Goal: Task Accomplishment & Management: Use online tool/utility

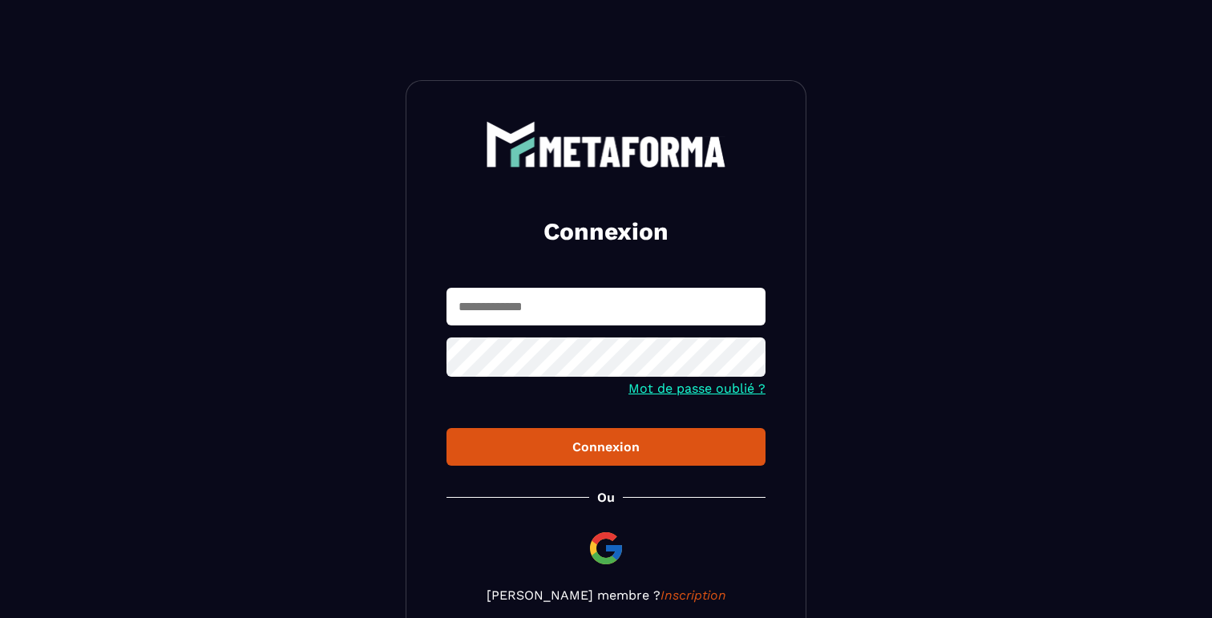
click at [551, 313] on input "text" at bounding box center [605, 307] width 319 height 38
type input "**********"
click at [446, 428] on button "Connexion" at bounding box center [605, 447] width 319 height 38
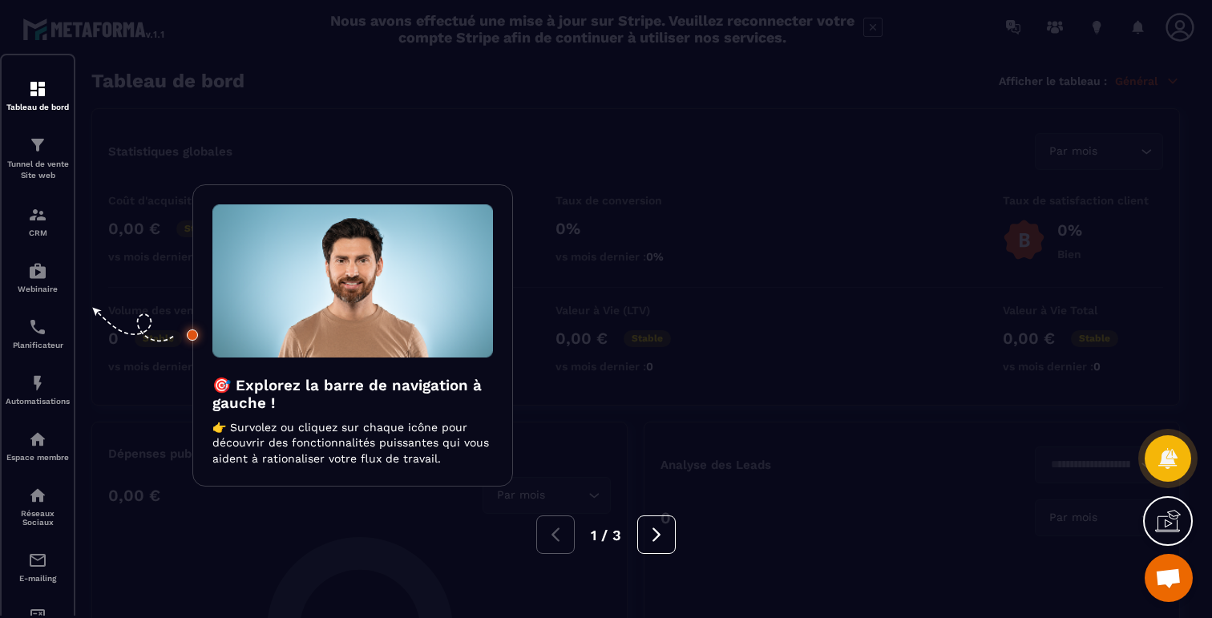
click at [120, 382] on div at bounding box center [606, 309] width 1212 height 618
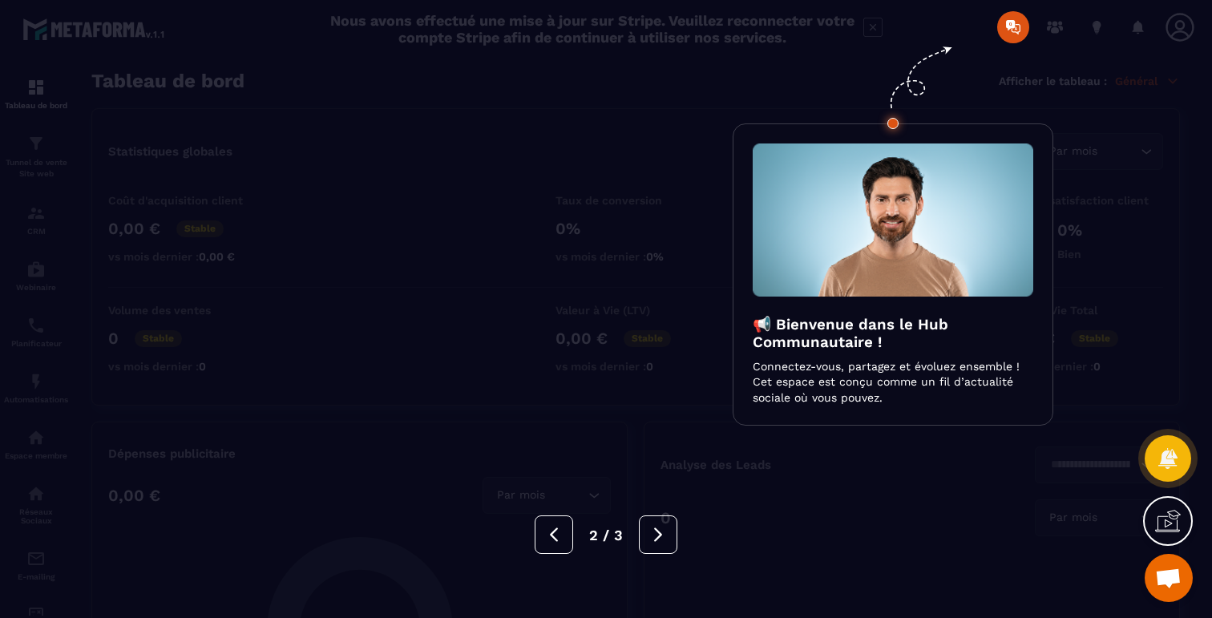
click at [656, 149] on div at bounding box center [606, 309] width 1212 height 618
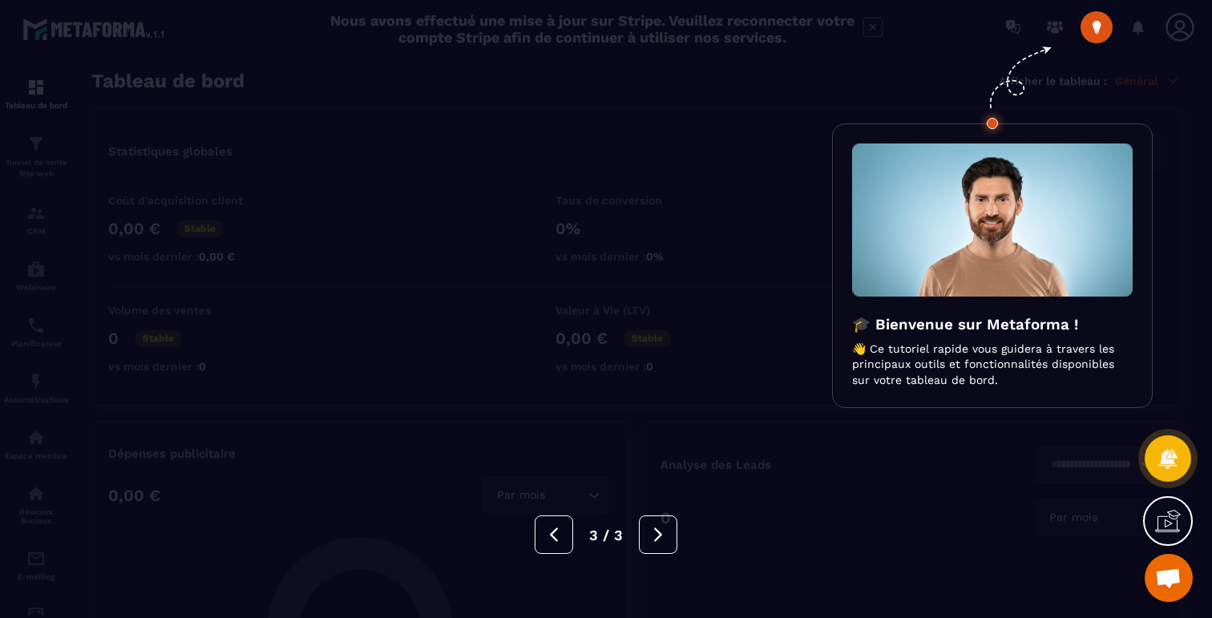
click at [225, 272] on div at bounding box center [606, 309] width 1212 height 618
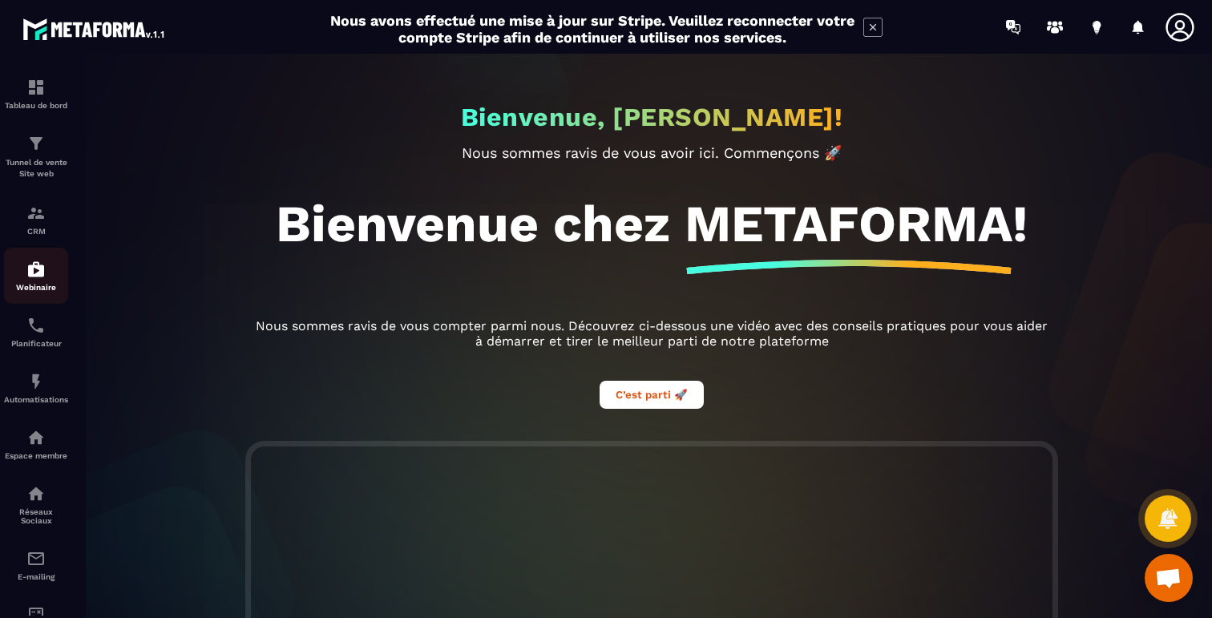
click at [33, 267] on img at bounding box center [35, 269] width 19 height 19
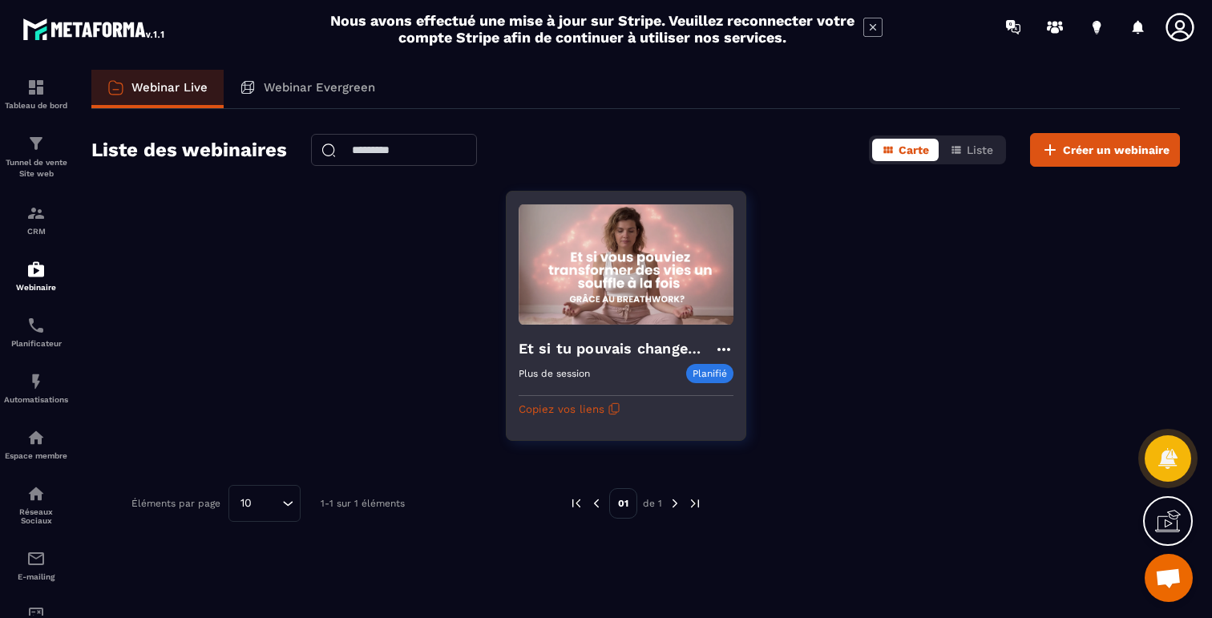
click at [710, 371] on p "Planifié" at bounding box center [709, 373] width 47 height 19
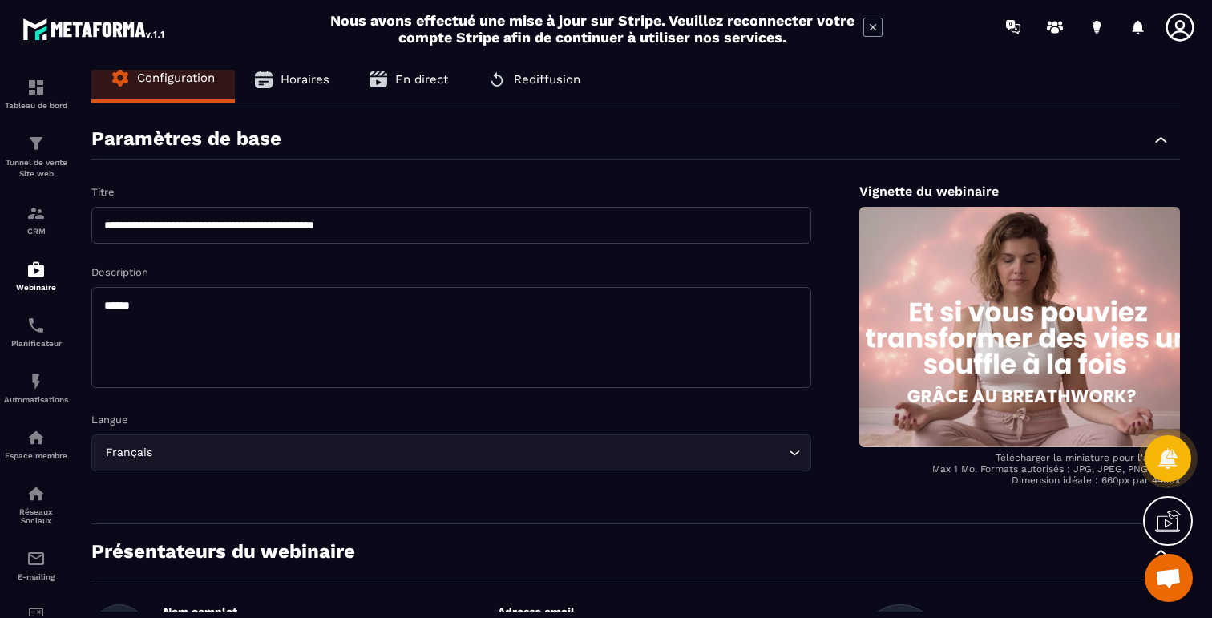
scroll to position [17, 0]
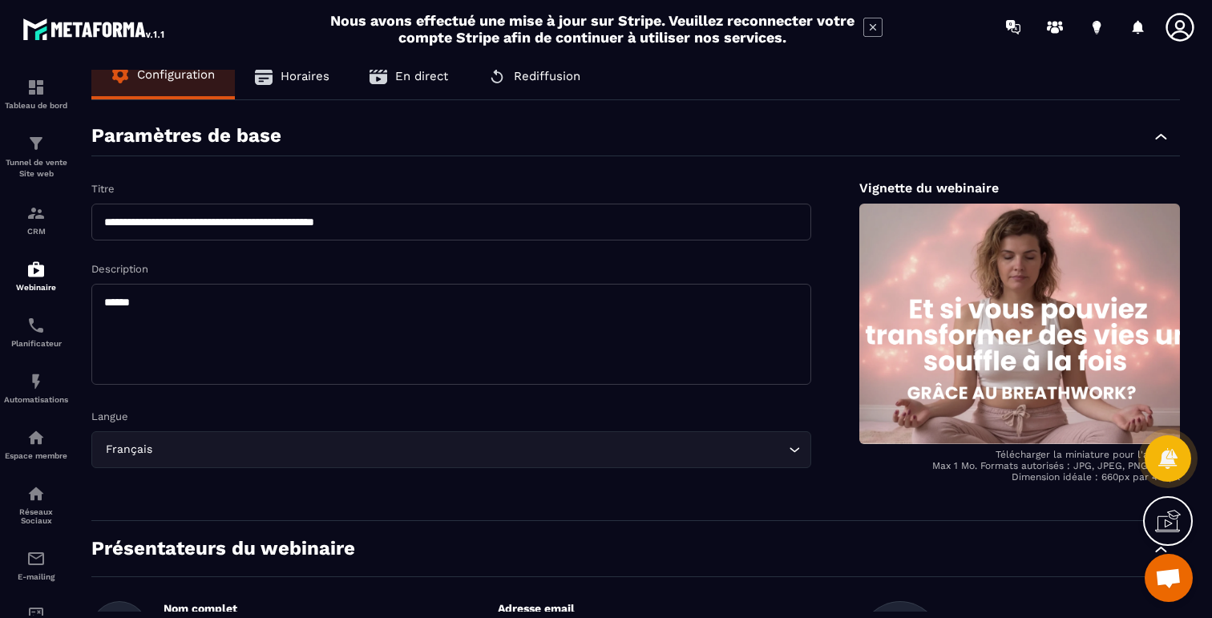
click at [305, 82] on span "Horaires" at bounding box center [304, 76] width 49 height 14
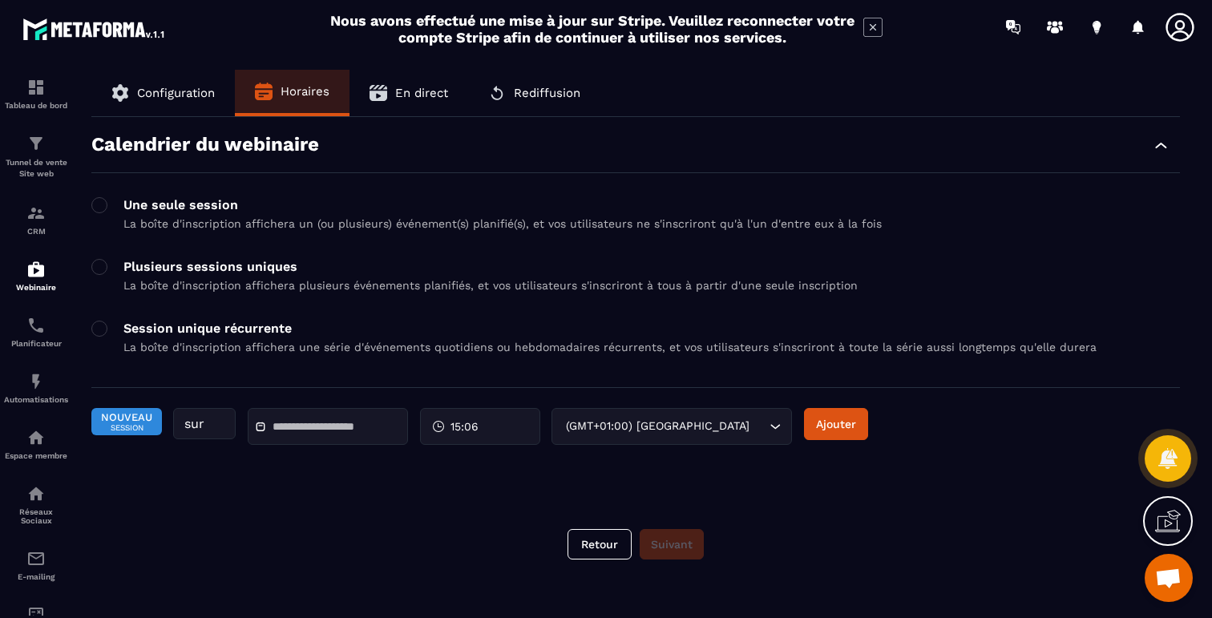
click at [302, 409] on div at bounding box center [328, 426] width 160 height 37
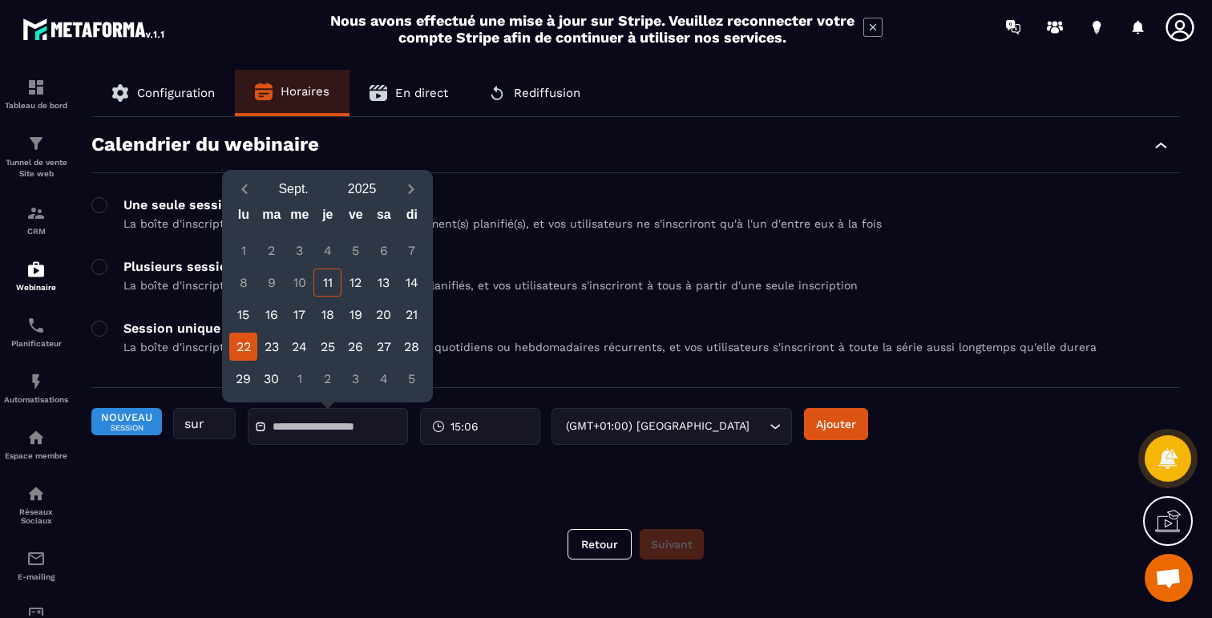
click at [243, 349] on div "22" at bounding box center [243, 347] width 28 height 28
type input "**********"
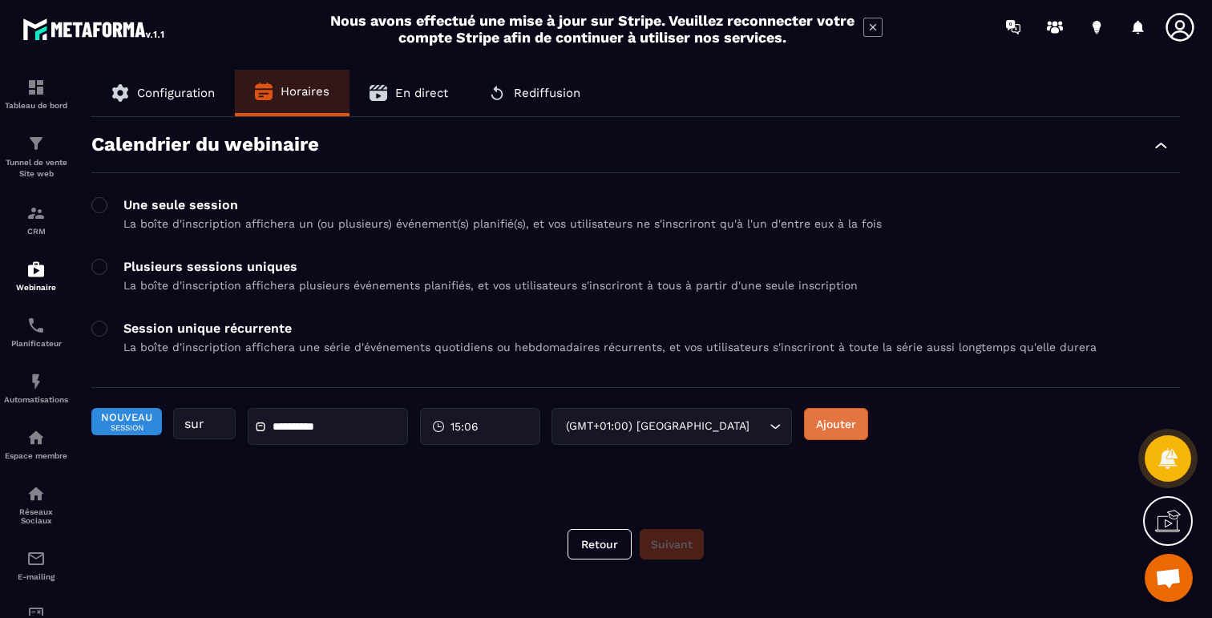
click at [846, 424] on button "Ajouter" at bounding box center [836, 424] width 64 height 32
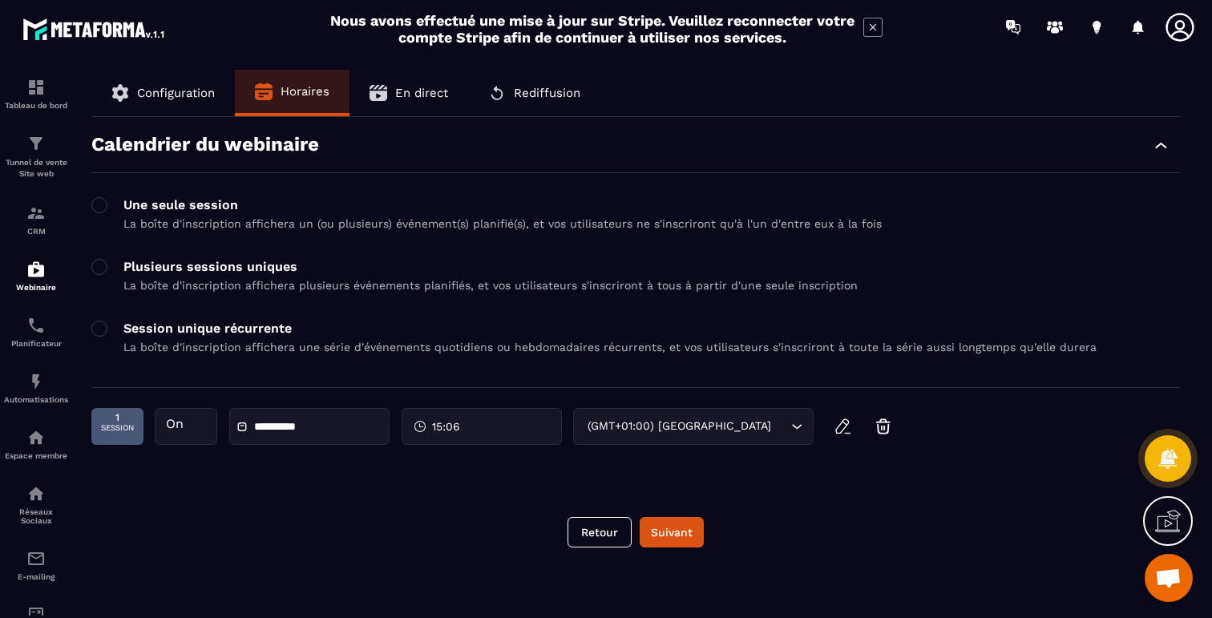
click at [430, 96] on span "En direct" at bounding box center [421, 93] width 53 height 14
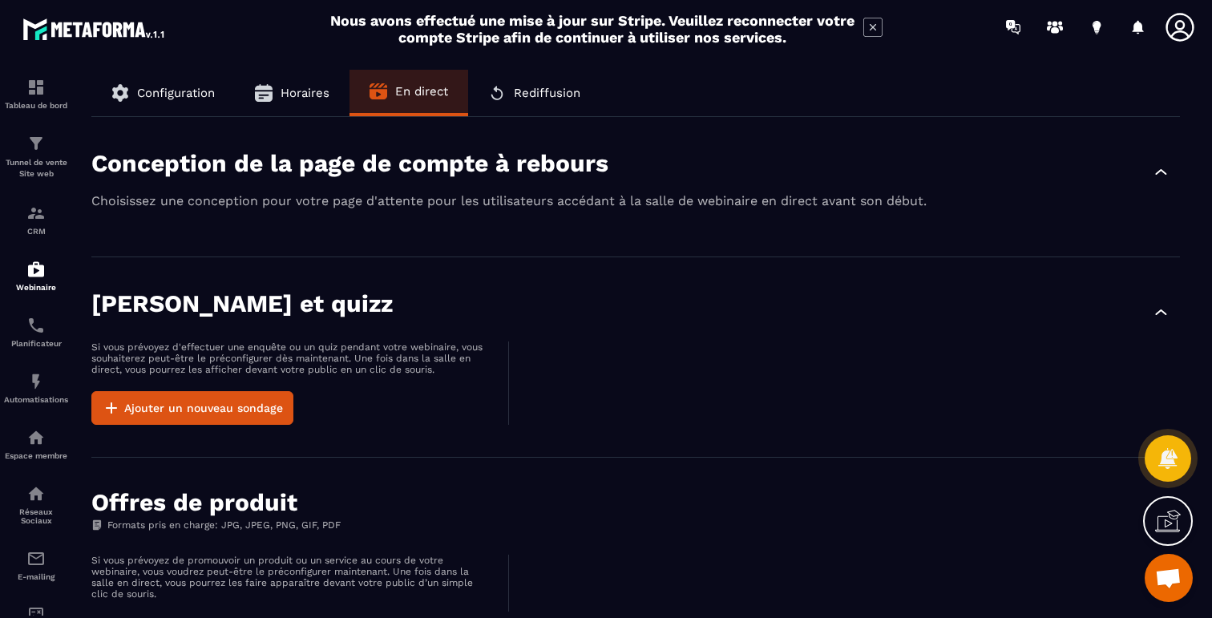
click at [173, 91] on span "Configuration" at bounding box center [176, 93] width 78 height 14
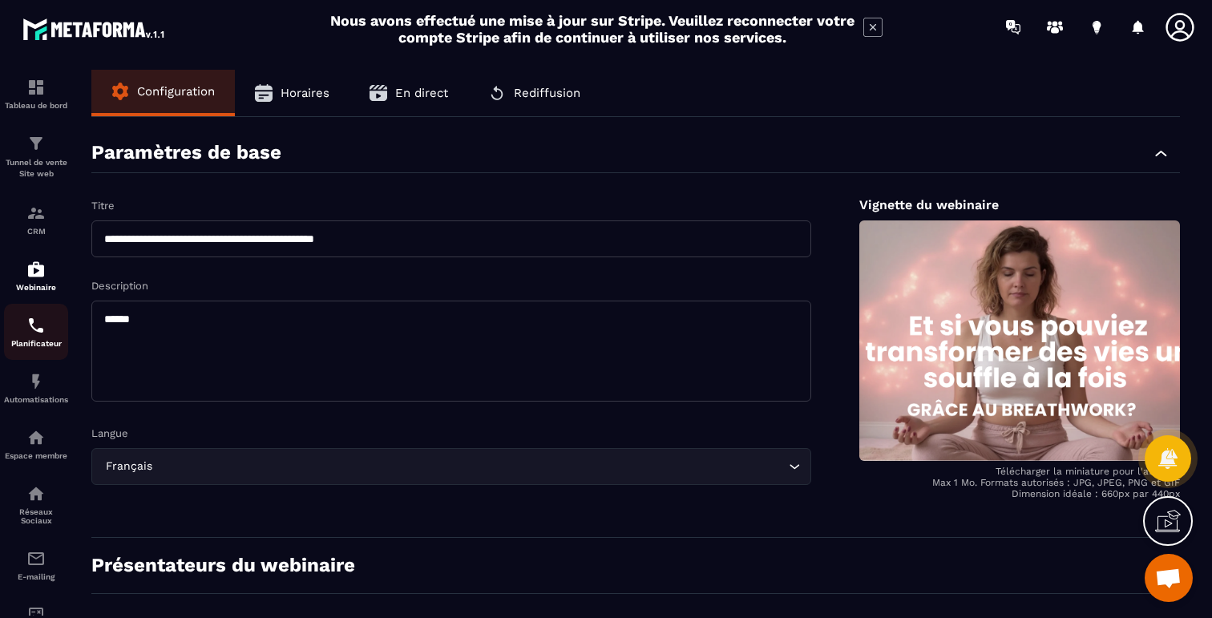
click at [38, 334] on img at bounding box center [35, 325] width 19 height 19
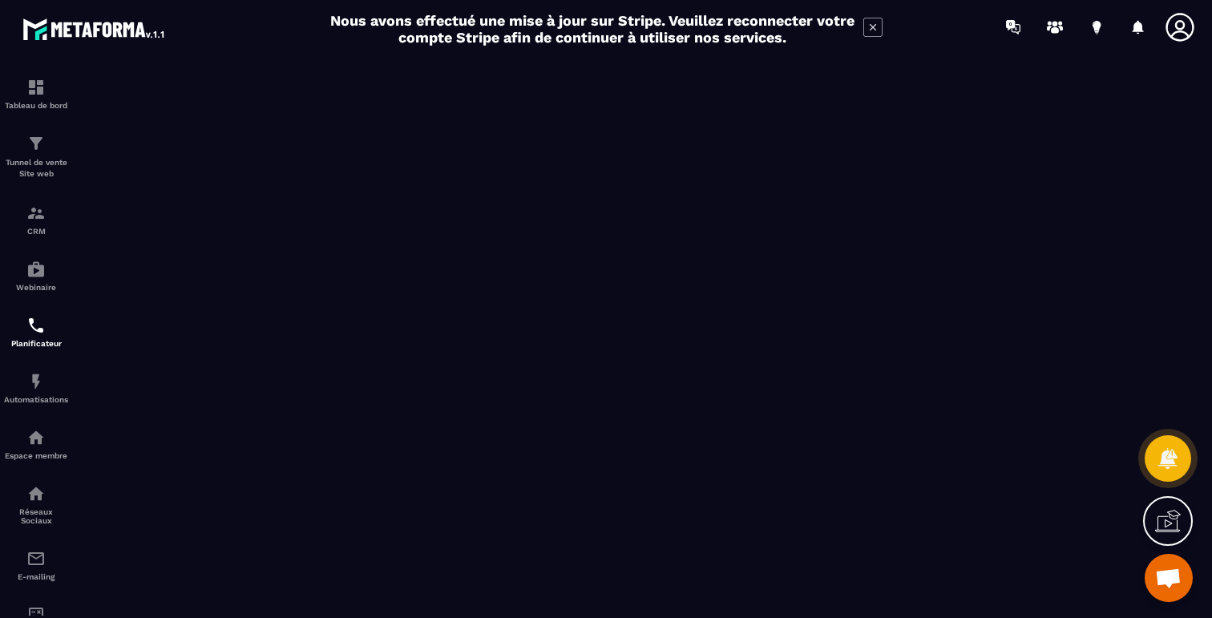
click at [870, 28] on icon at bounding box center [872, 27] width 19 height 19
